Goal: Navigation & Orientation: Find specific page/section

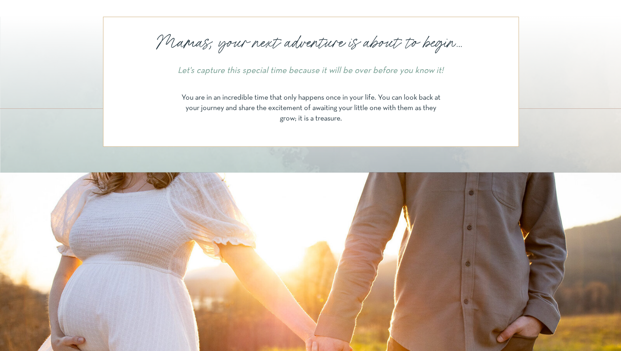
scroll to position [12, 0]
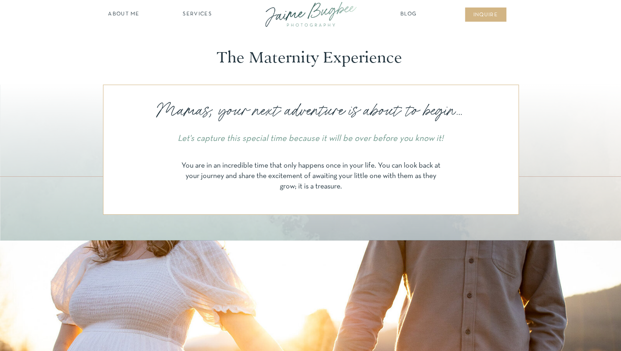
click at [406, 13] on nav "Blog" at bounding box center [408, 14] width 21 height 8
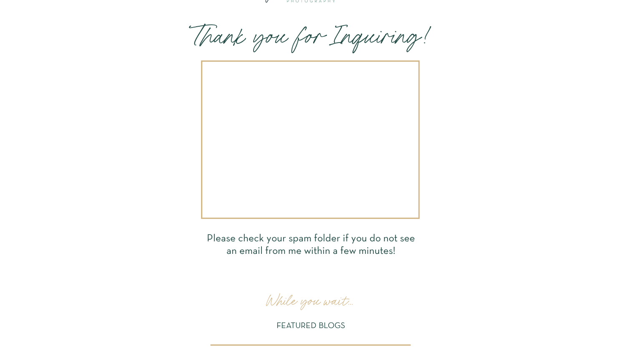
scroll to position [35, 0]
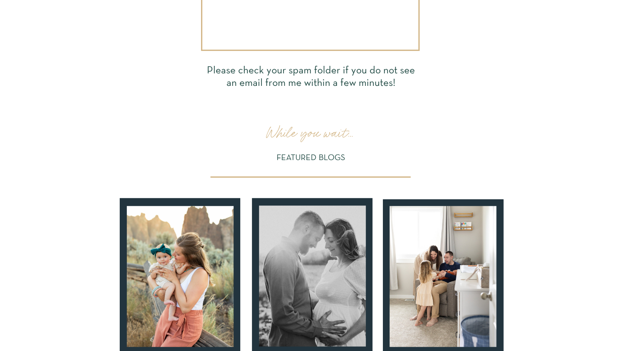
scroll to position [0, 0]
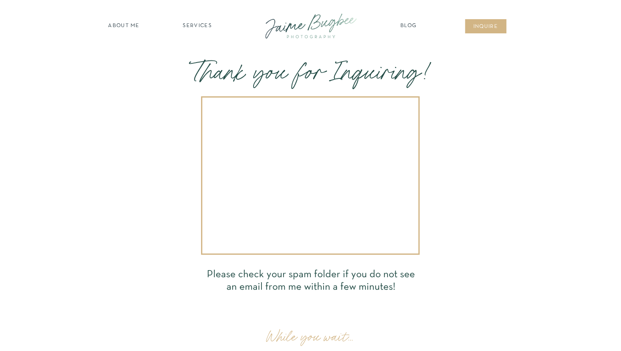
click at [411, 25] on nav "Blog" at bounding box center [408, 26] width 21 height 8
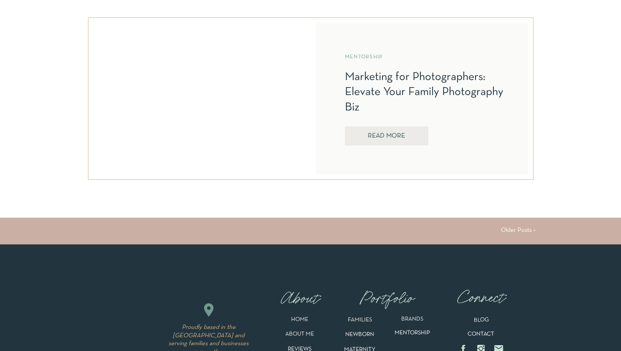
scroll to position [2183, 0]
